Goal: Task Accomplishment & Management: Manage account settings

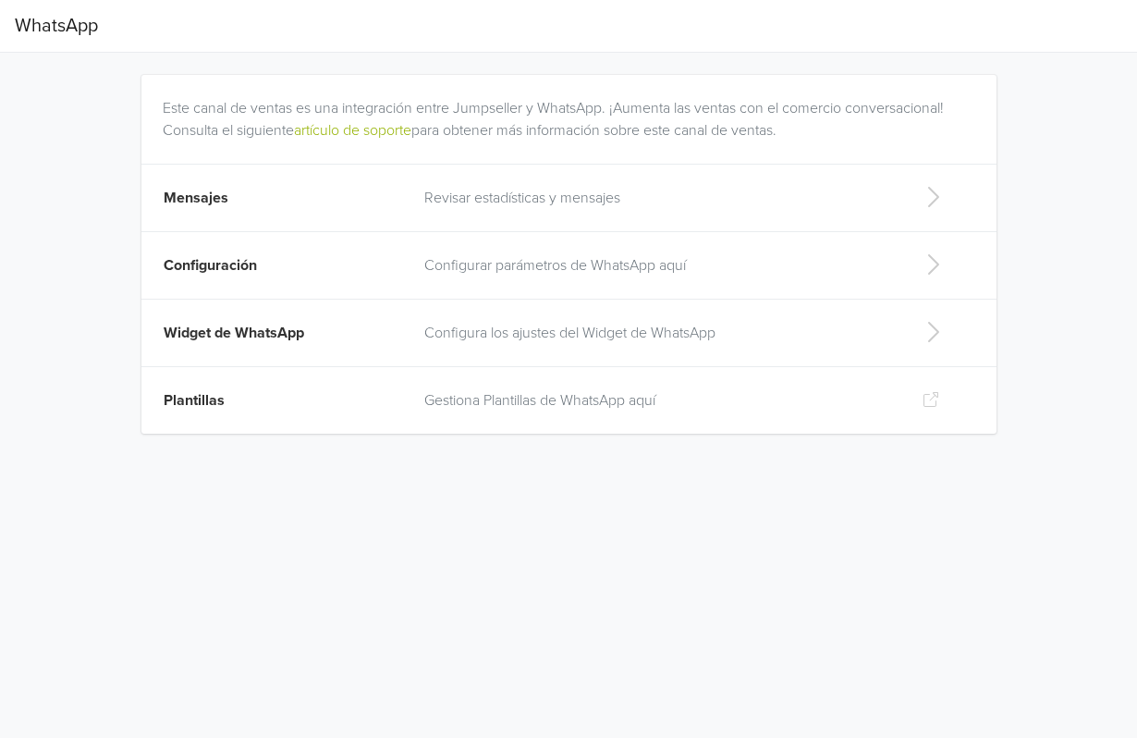
click at [464, 342] on p "Configura los ajustes del Widget de WhatsApp" at bounding box center [658, 333] width 469 height 22
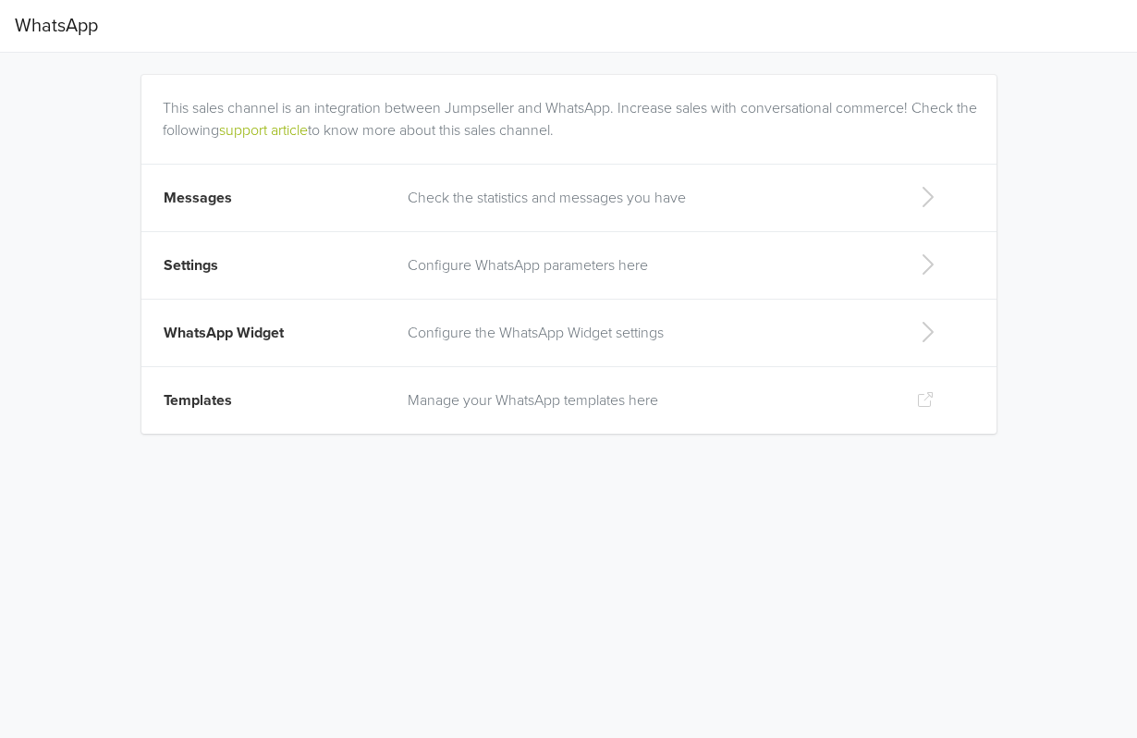
click at [343, 338] on td "WhatsApp Widget" at bounding box center [269, 333] width 256 height 67
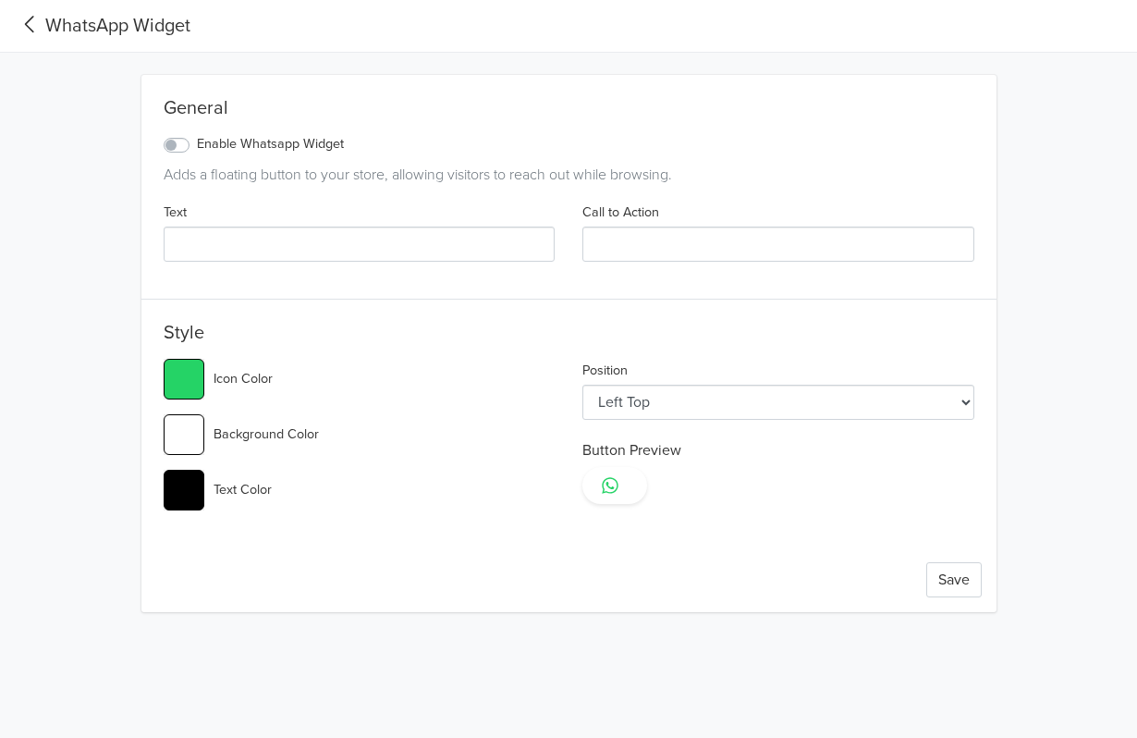
click at [197, 145] on label "Enable Whatsapp Widget" at bounding box center [270, 144] width 147 height 20
click at [0, 0] on input "Enable Whatsapp Widget" at bounding box center [0, 0] width 0 height 0
type input "#25d366"
click at [293, 241] on input "Text" at bounding box center [360, 244] width 392 height 35
type input "W"
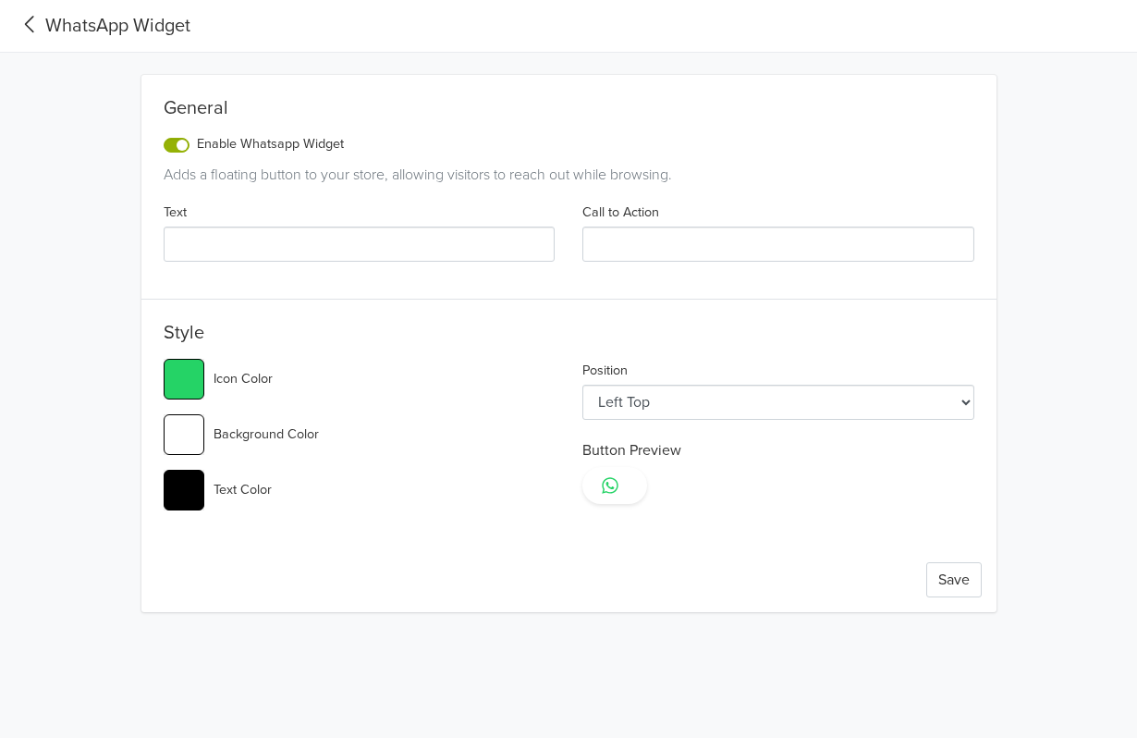
type input "#25d366"
type input "We"
type input "#25d366"
type input "Wel"
type input "#25d366"
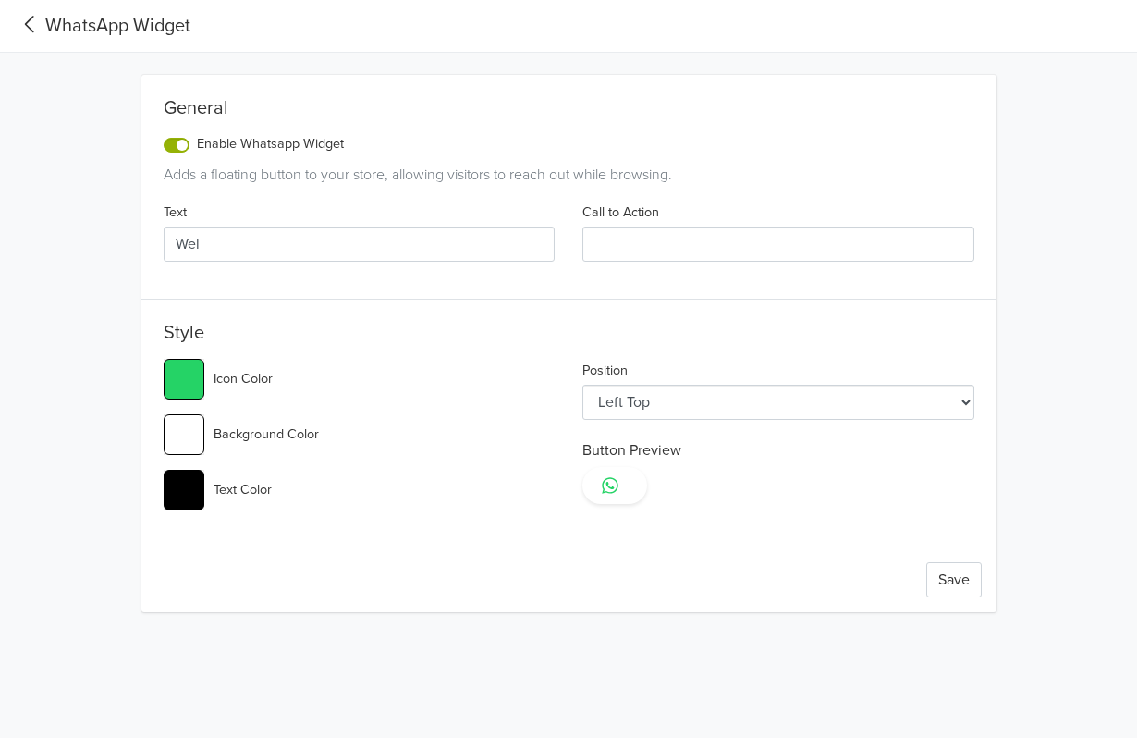
type input "Welc"
type input "#25d366"
type input "Welco"
type input "#25d366"
type input "Welcom"
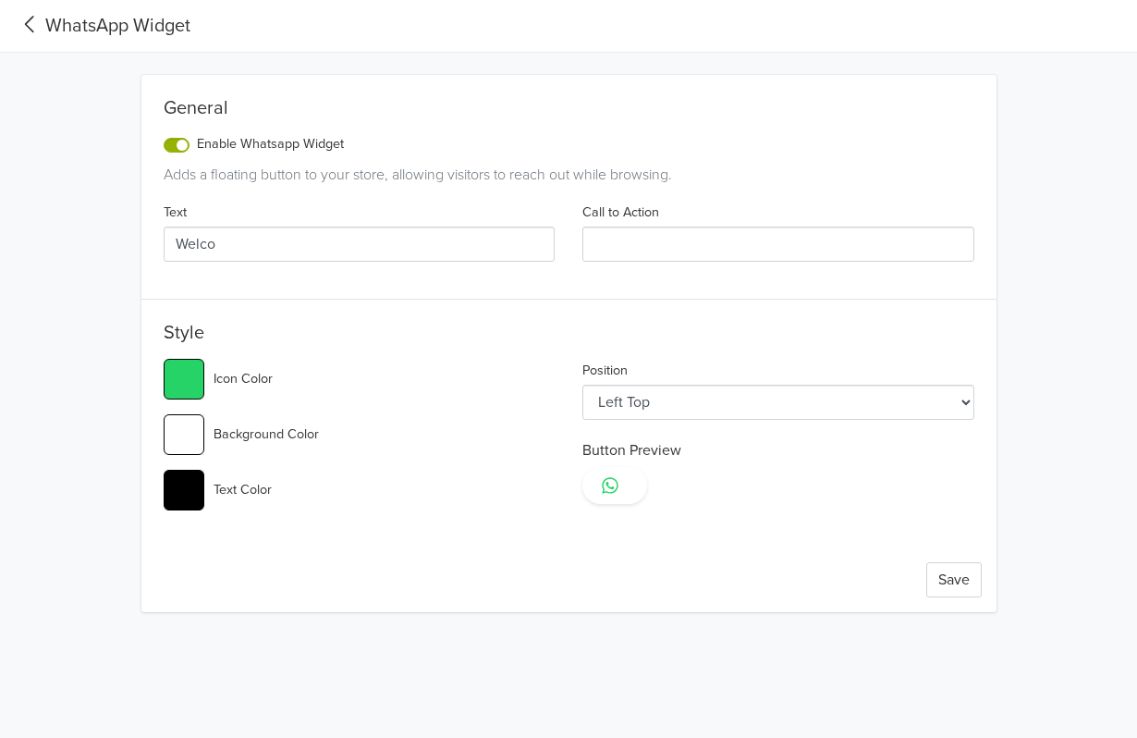
type input "#25d366"
type input "Welcome"
type input "#25d366"
type input "Welcome"
type input "#25d366"
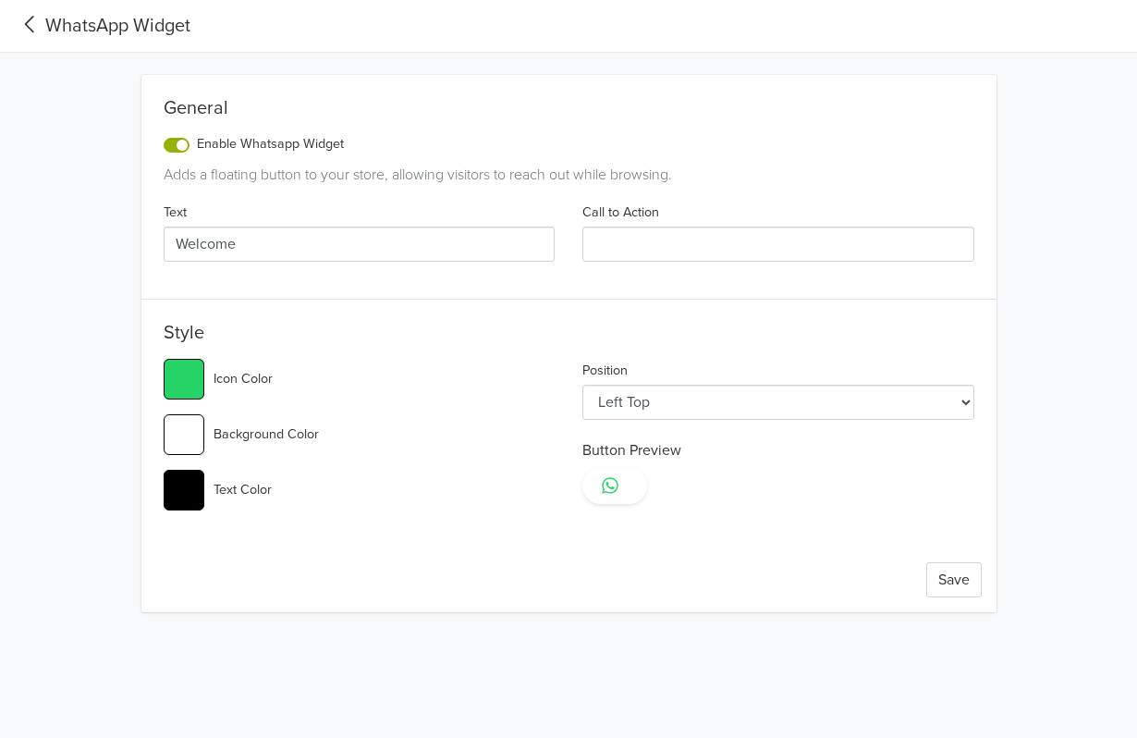
type input "Welcome t"
type input "#25d366"
type input "Welcome to"
type input "#25d366"
type input "Welcome to"
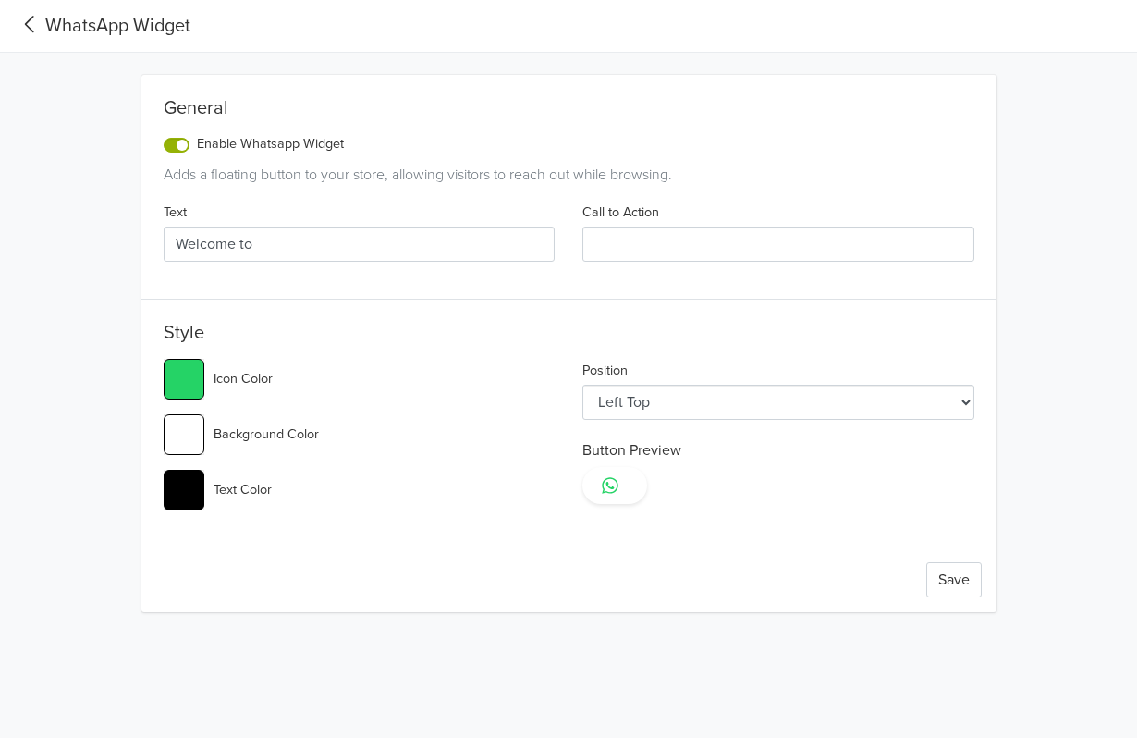
type input "#25d366"
type input "Welcome to o"
type input "#25d366"
type input "Welcome to ou"
type input "#25d366"
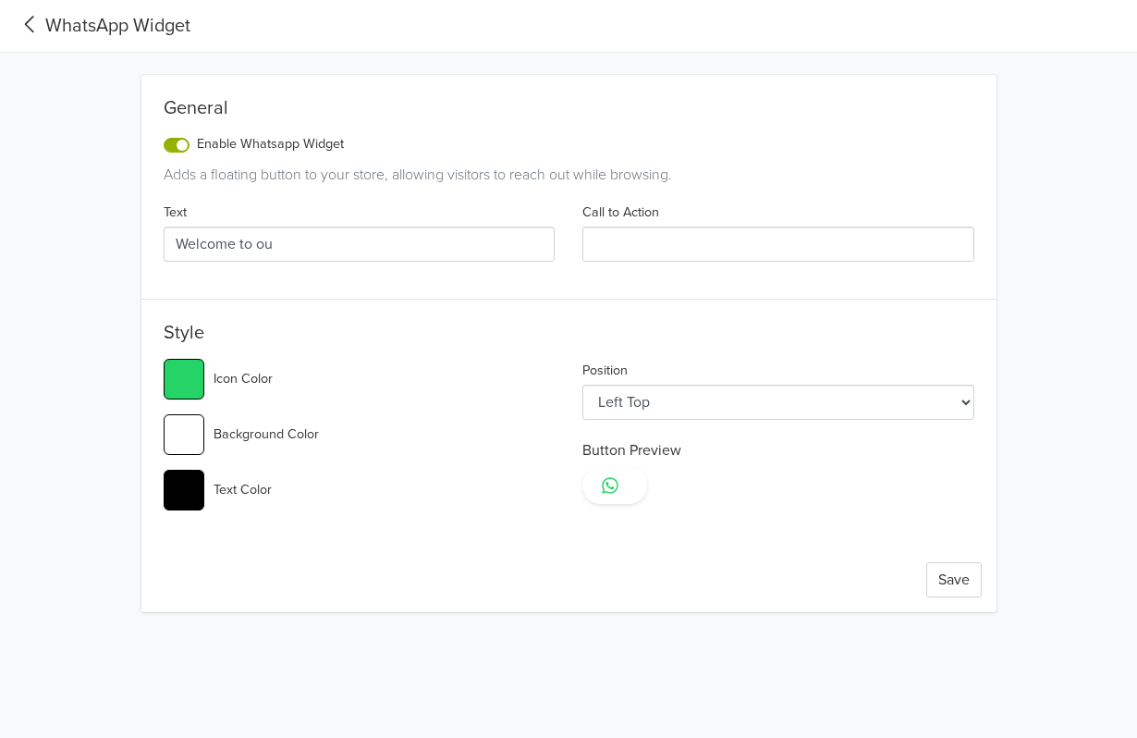
type input "Welcome to our"
type input "#25d366"
type input "Welcome to our"
type input "#25d366"
type input "Welcome to our s"
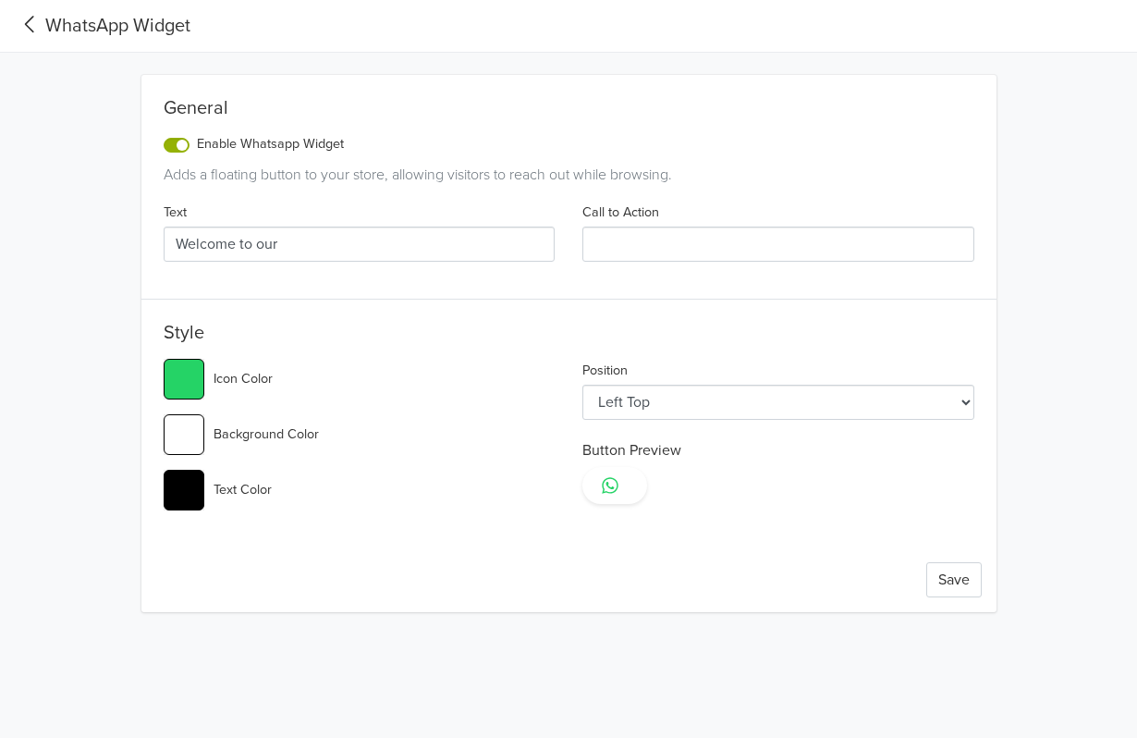
type input "#25d366"
type input "Welcome to our"
type input "#25d366"
type input "Welcome to our S"
type input "#25d366"
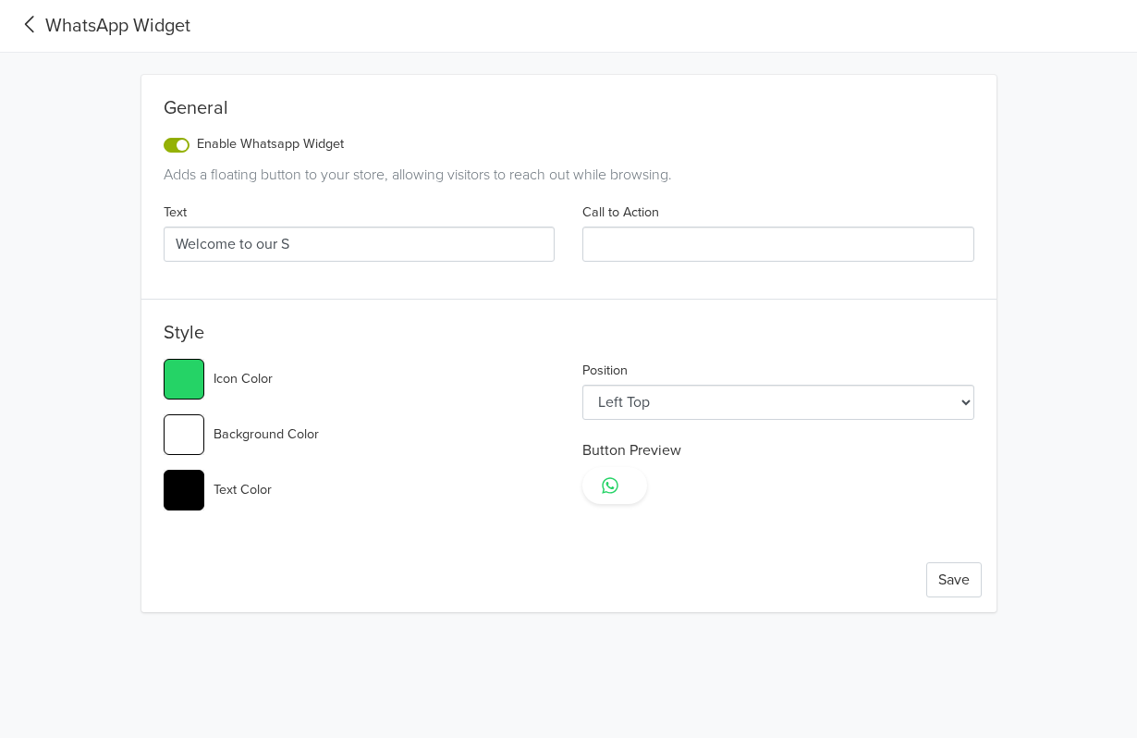
type input "Welcome to our St"
type input "#25d366"
type input "Welcome to our Sto"
type input "#25d366"
type input "Welcome to our Stor"
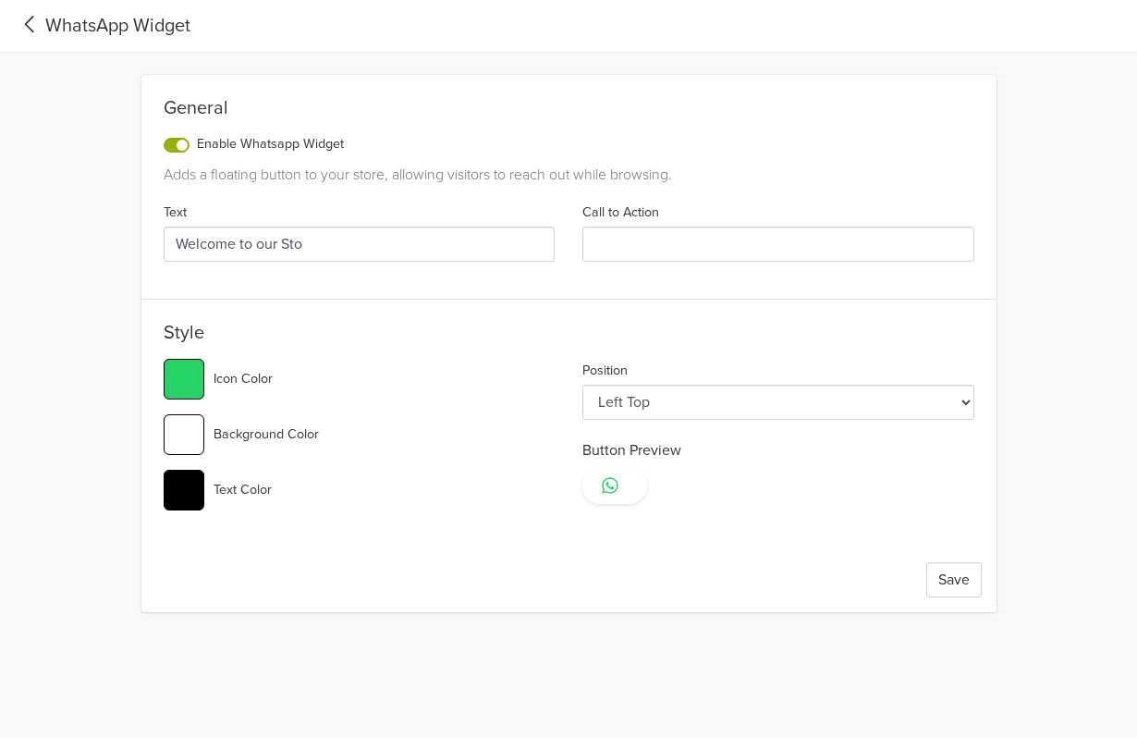
type input "#25d366"
type input "Welcome to our Store"
type input "#25d366"
type input "Welcome to our Store!"
type input "#25d366"
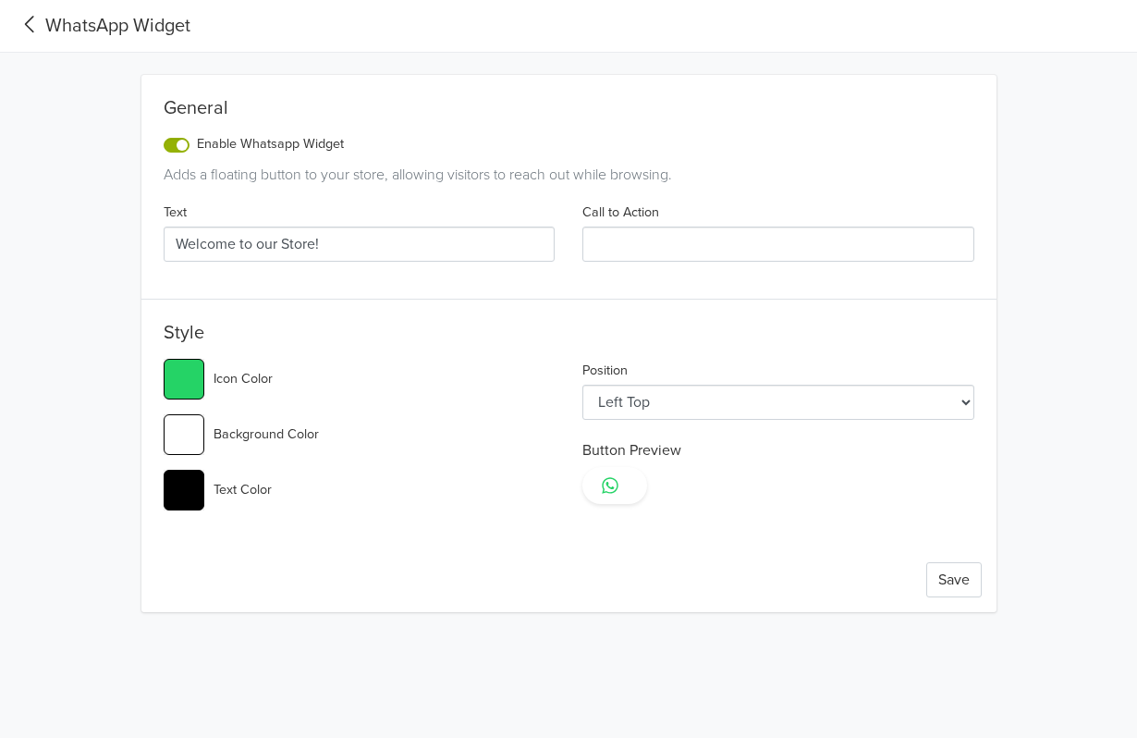
type input "Welcome to our Store!"
click at [681, 247] on input "Call to Action" at bounding box center [779, 244] width 392 height 35
type input "C"
type input "#25d366"
type input "Co"
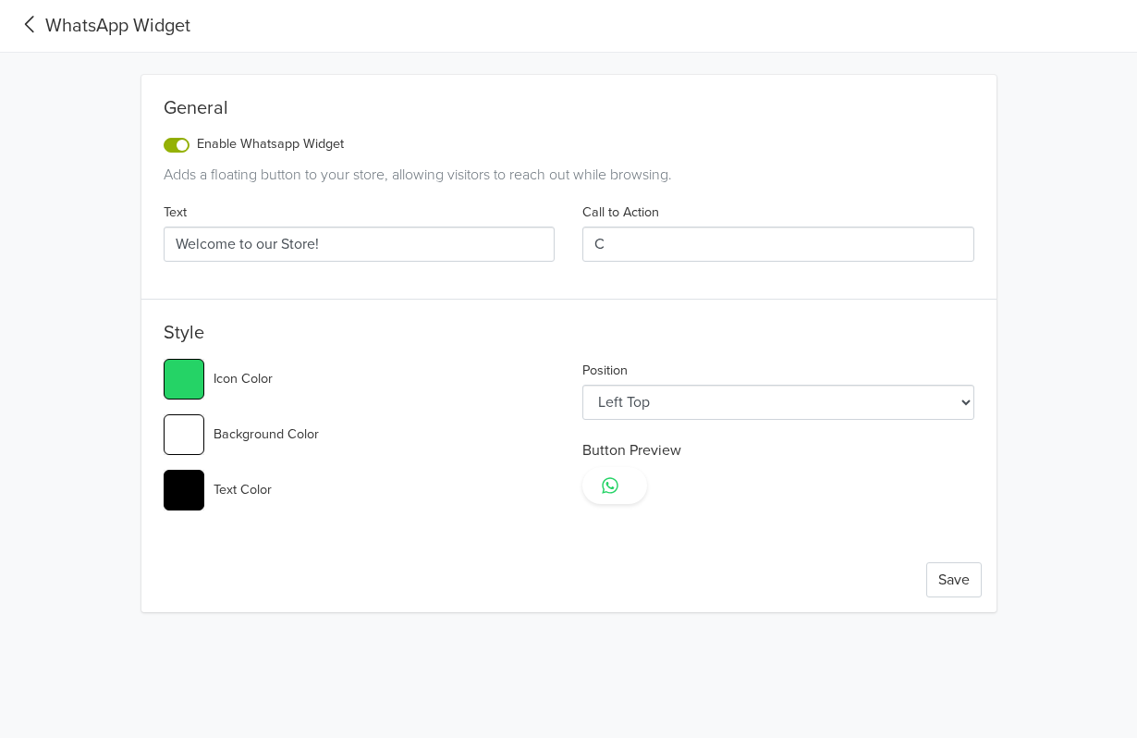
type input "#25d366"
type input "Con"
type input "#25d366"
type input "Cont"
type input "#25d366"
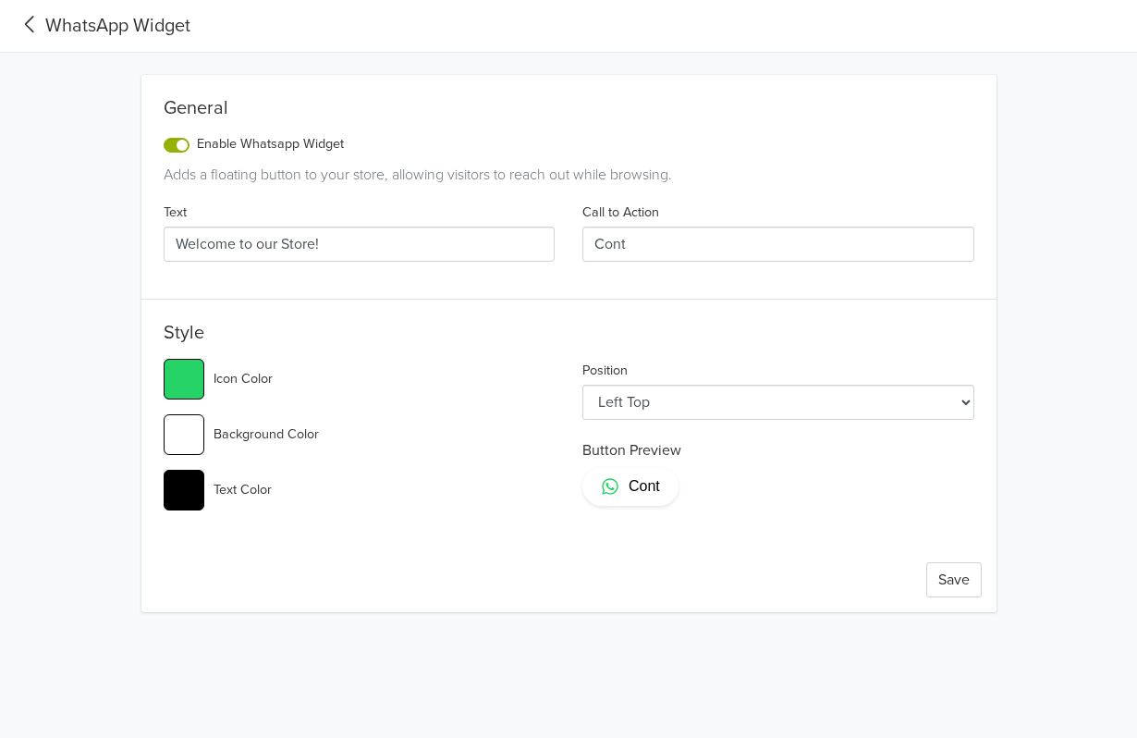
type input "Conta"
type input "#25d366"
type input "Contac"
type input "#25d366"
type input "Contact"
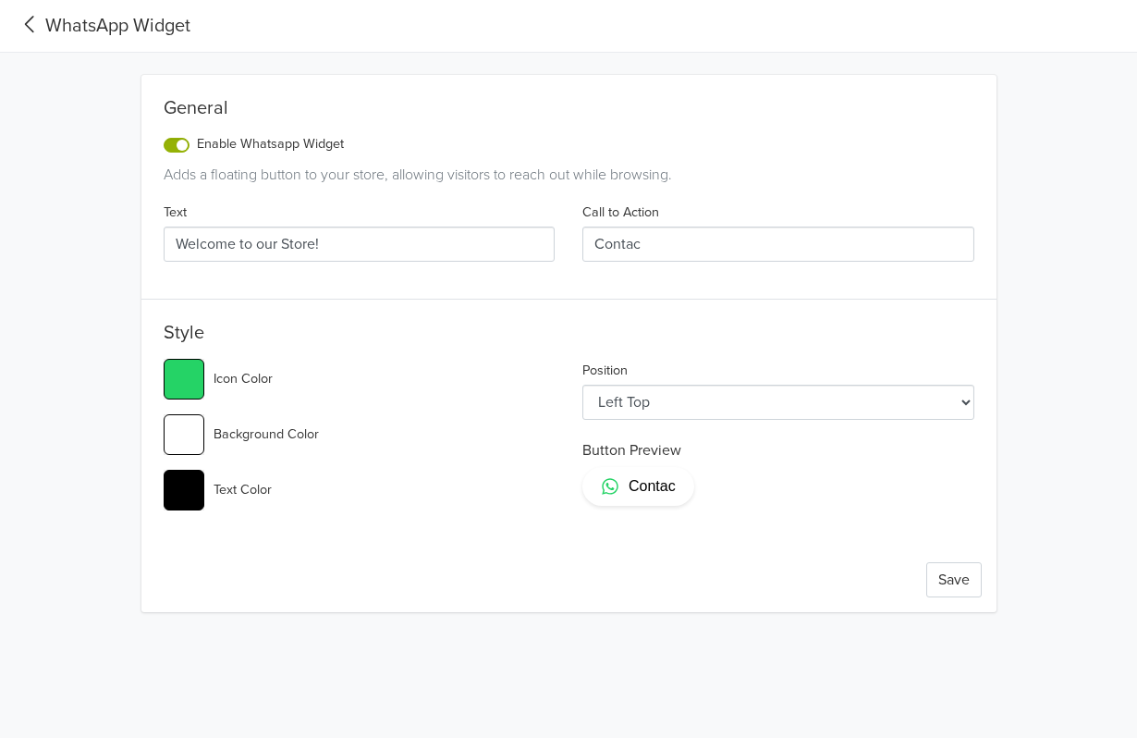
type input "#25d366"
type input "Contact"
type input "#25d366"
type input "Contact U"
type input "#25d366"
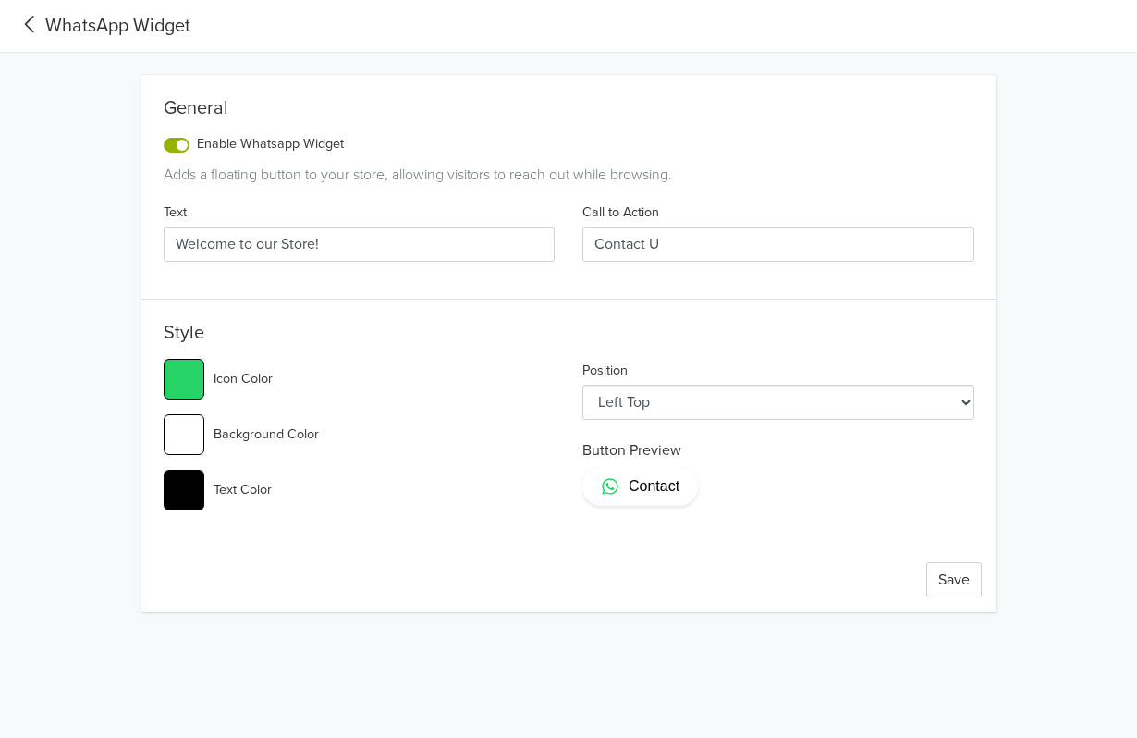
type input "Contact Us"
type input "#25d366"
type input "Contact Us"
click at [797, 160] on div "General Enable Whatsapp Widget Adds a floating button to your store, allowing v…" at bounding box center [568, 186] width 855 height 179
click at [644, 408] on select "Left Top Left Center Left Bottom Right Top Right Center Right Bottom" at bounding box center [779, 402] width 392 height 35
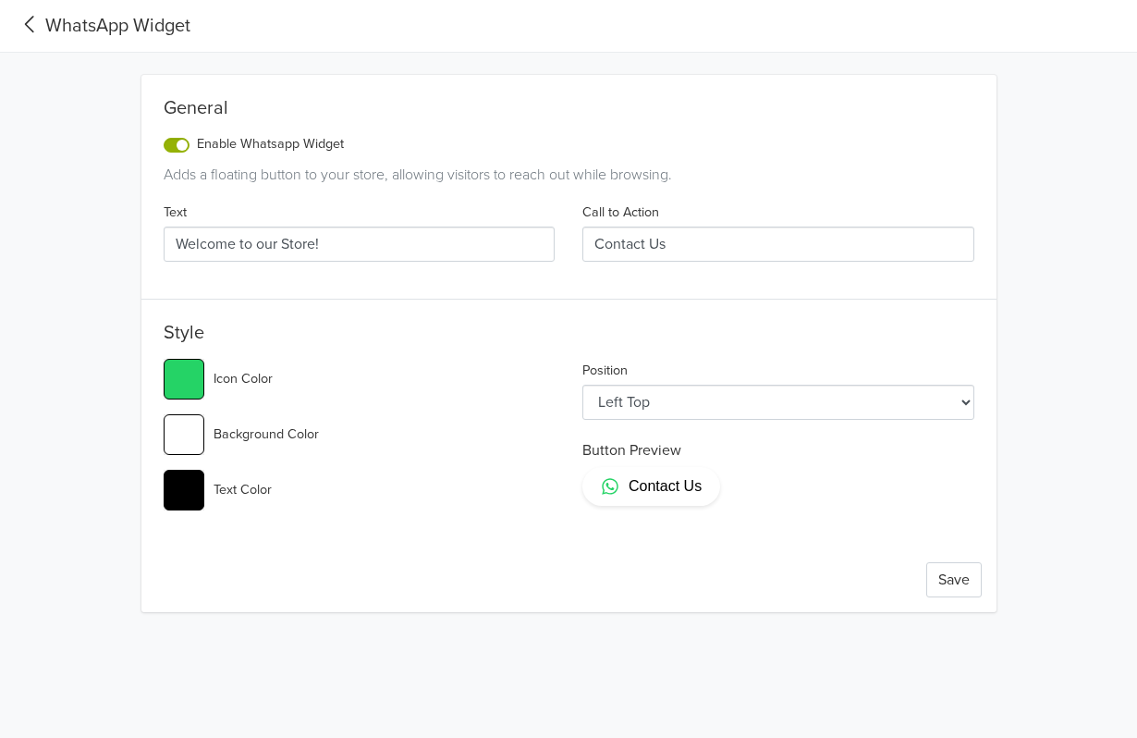
select select "rb"
click at [583, 385] on select "Left Top Left Center Left Bottom Right Top Right Center Right Bottom" at bounding box center [779, 402] width 392 height 35
type input "#25d366"
click at [662, 67] on div "General Enable Whatsapp Widget Adds a floating button to your store, allowing v…" at bounding box center [568, 332] width 1026 height 559
